Goal: Go to known website: Go to known website

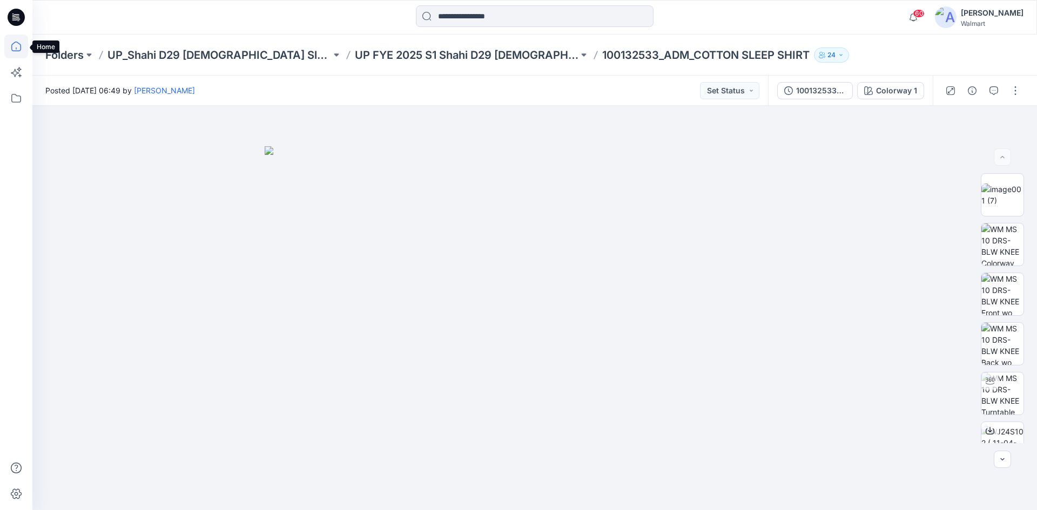
click at [15, 50] on icon at bounding box center [16, 47] width 24 height 24
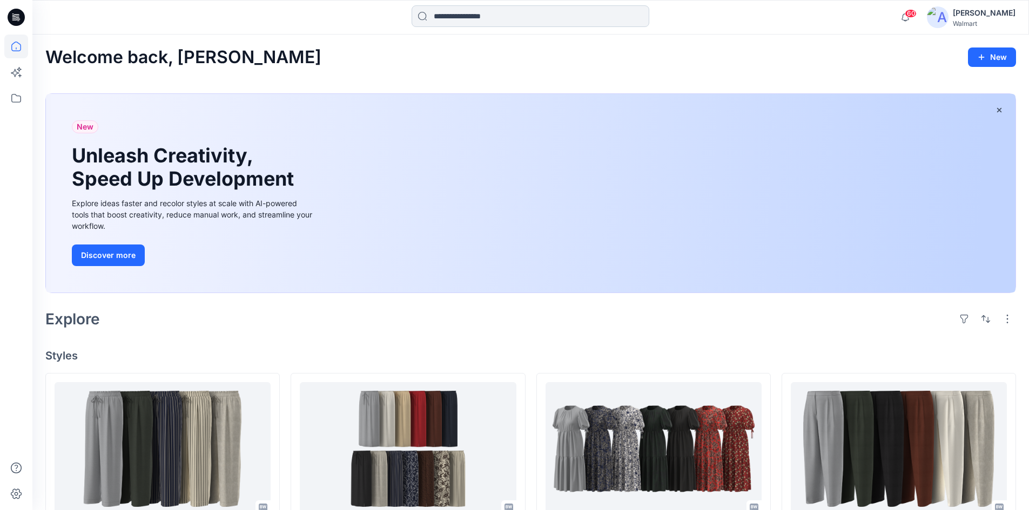
click at [475, 22] on input at bounding box center [530, 16] width 238 height 22
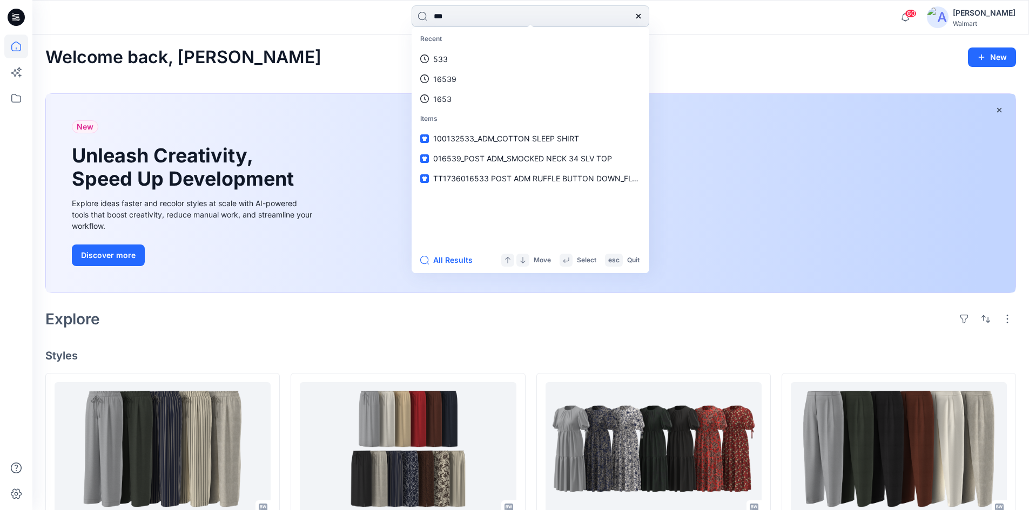
type input "****"
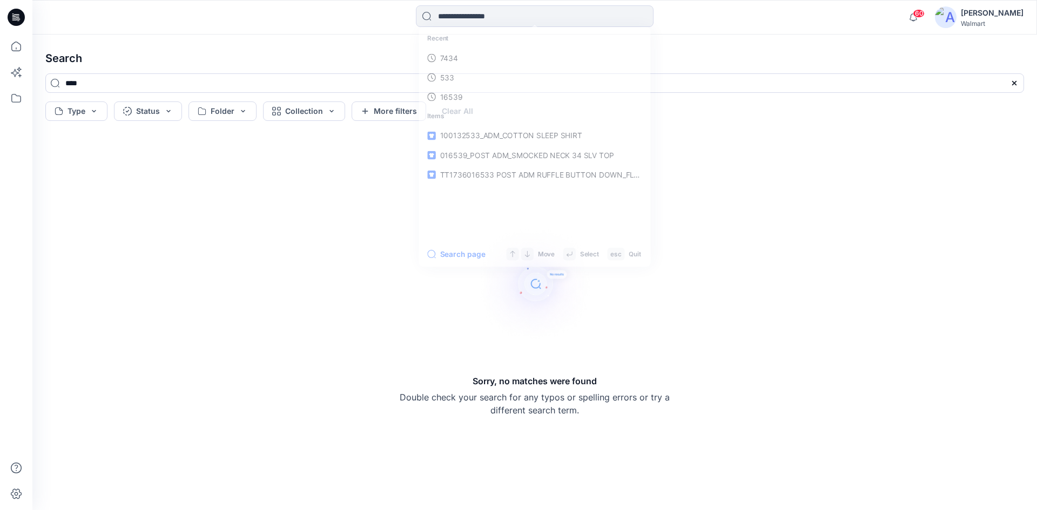
click at [11, 21] on icon at bounding box center [16, 17] width 17 height 17
